Goal: Obtain resource: Obtain resource

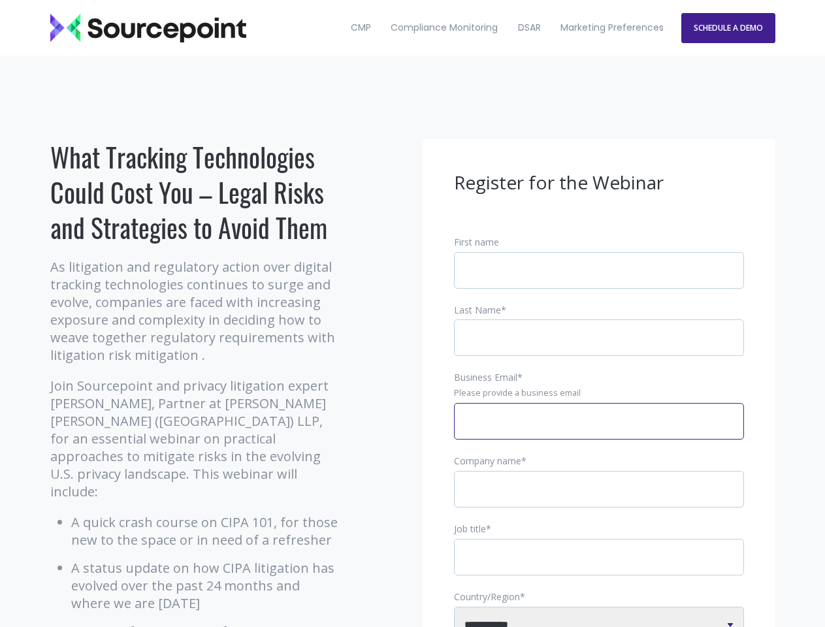
click at [599, 432] on input "Business Email *" at bounding box center [599, 421] width 290 height 37
